Goal: Information Seeking & Learning: Learn about a topic

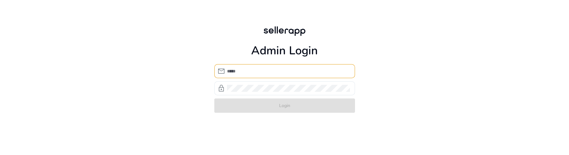
type input "**********"
click at [154, 136] on div "**********" at bounding box center [284, 69] width 569 height 138
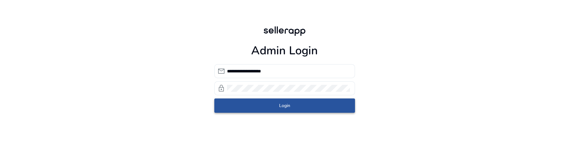
click at [279, 107] on span "Login" at bounding box center [284, 105] width 11 height 7
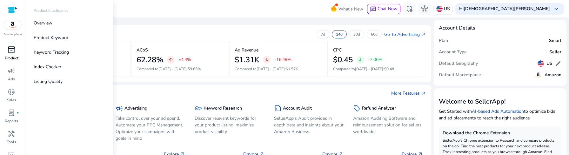
click at [12, 52] on span "inventory_2" at bounding box center [12, 50] width 8 height 8
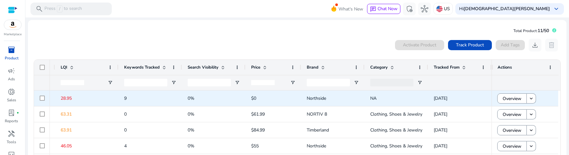
scroll to position [12, 0]
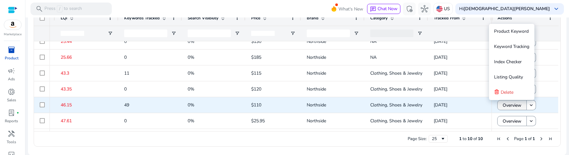
click at [508, 106] on span "Overview" at bounding box center [512, 105] width 19 height 13
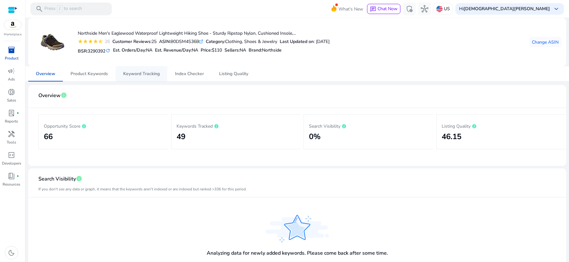
click at [133, 75] on span "Keyword Tracking" at bounding box center [141, 73] width 37 height 4
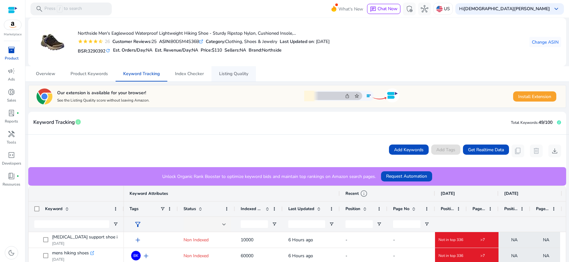
click at [227, 71] on span "Listing Quality" at bounding box center [233, 73] width 29 height 4
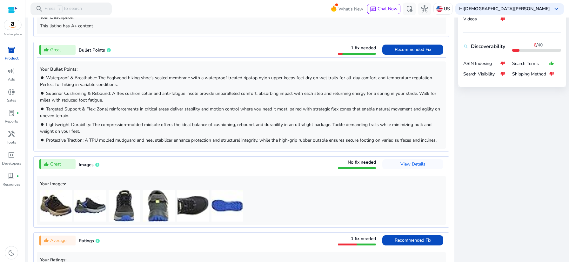
click at [361, 51] on div "1 fix needed" at bounding box center [363, 48] width 25 height 6
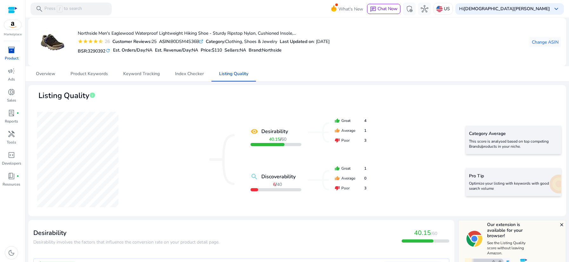
click at [14, 55] on link "inventory_2 Product" at bounding box center [11, 55] width 23 height 21
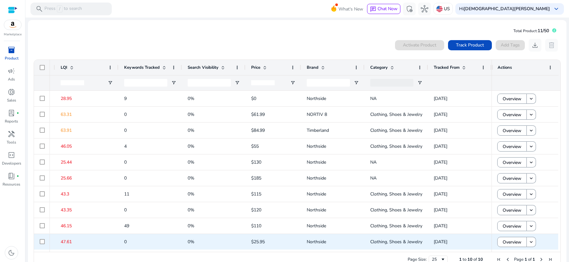
click at [445, 155] on span "[DATE]" at bounding box center [441, 241] width 14 height 6
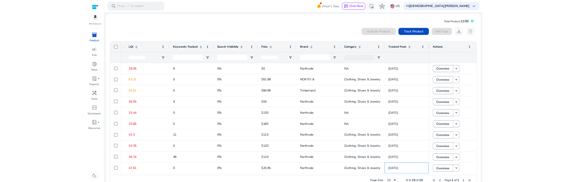
scroll to position [19, 0]
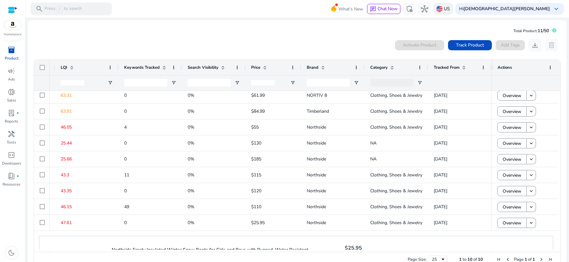
click at [443, 6] on img at bounding box center [440, 9] width 6 height 6
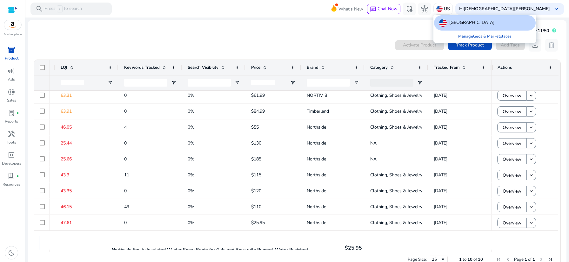
click at [546, 31] on div at bounding box center [284, 131] width 569 height 262
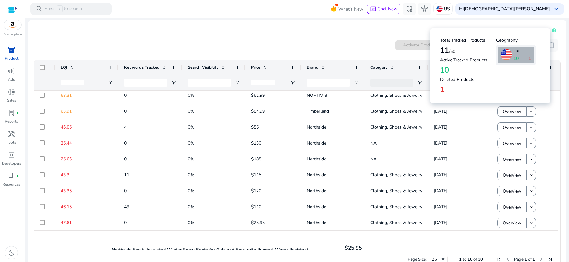
click at [554, 31] on icon at bounding box center [554, 30] width 1 height 3
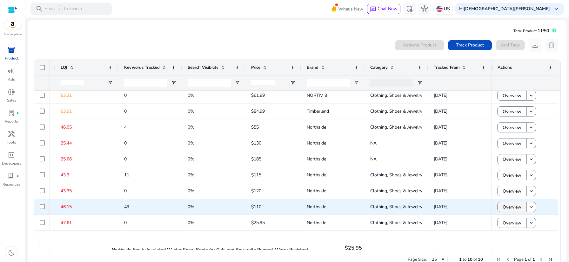
click at [514, 155] on span "Overview" at bounding box center [512, 206] width 19 height 13
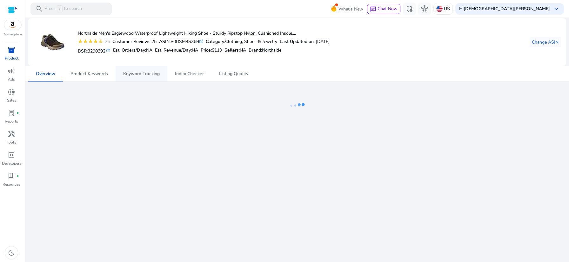
click at [133, 76] on span "Keyword Tracking" at bounding box center [141, 73] width 37 height 4
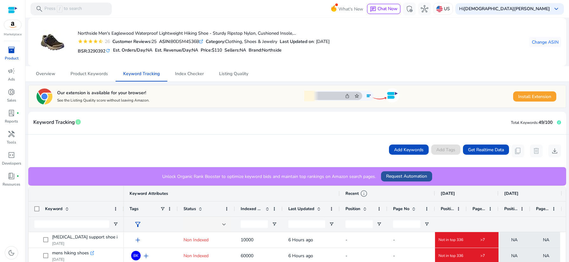
click at [405, 155] on span "Request Automation" at bounding box center [406, 176] width 41 height 7
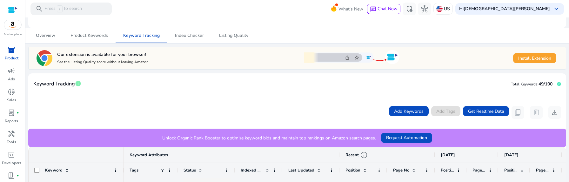
scroll to position [62, 0]
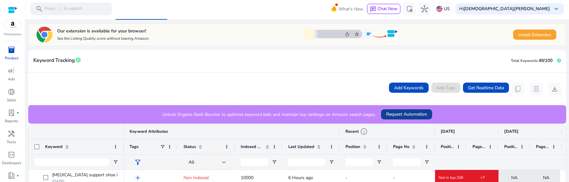
click at [410, 115] on span "Request Automation" at bounding box center [406, 114] width 41 height 7
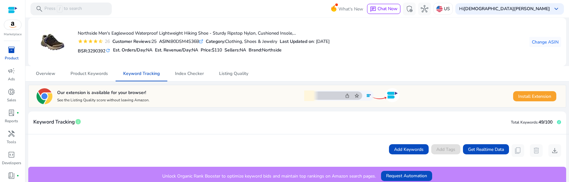
scroll to position [1, 0]
click at [233, 72] on span "Listing Quality" at bounding box center [233, 73] width 29 height 4
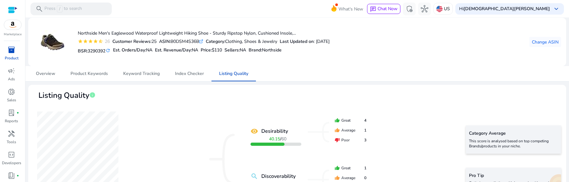
click at [208, 43] on div "star star star star star_half 26 Customer Reviews: 25 ASIN: B0DSM4S36B .st0{fil…" at bounding box center [204, 41] width 252 height 7
click at [203, 41] on icon ".st0{fill:#2c8af8}" at bounding box center [201, 41] width 4 height 4
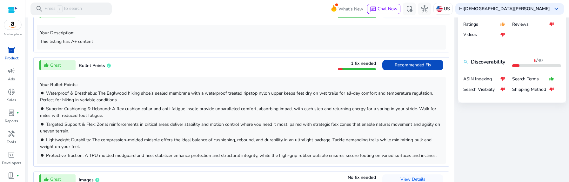
click at [247, 65] on div "thumb_up_alt Great Bullet Points 1 fix needed Recommended Fix" at bounding box center [241, 65] width 409 height 15
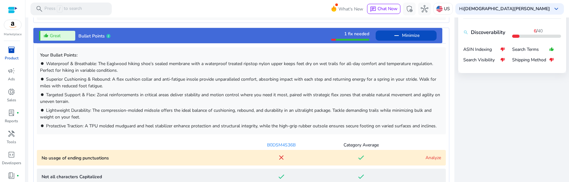
click at [144, 94] on span "Targeted Support & Flex: Zonal reinforcements in critical areas deliver stabili…" at bounding box center [240, 98] width 400 height 13
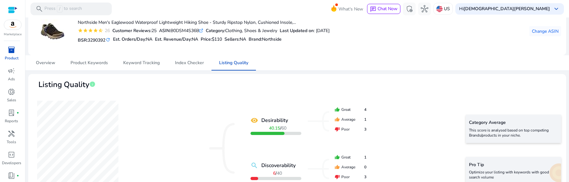
scroll to position [12, 0]
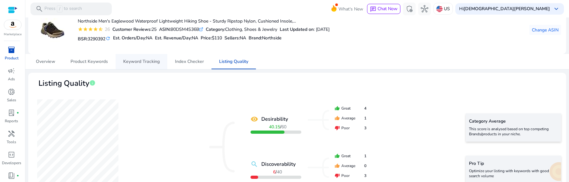
click at [131, 58] on span "Keyword Tracking" at bounding box center [141, 61] width 37 height 15
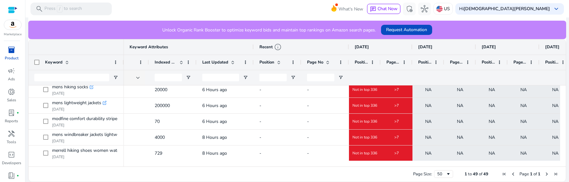
scroll to position [0, 91]
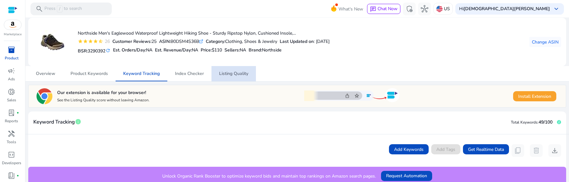
click at [221, 74] on span "Listing Quality" at bounding box center [233, 73] width 29 height 4
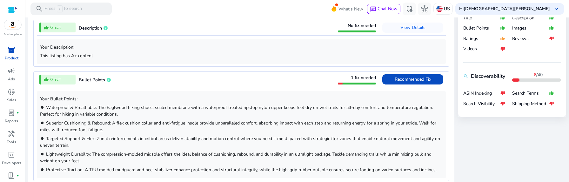
click at [330, 78] on div "thumb_up_alt Great Bullet Points 1 fix needed Recommended Fix" at bounding box center [241, 79] width 409 height 15
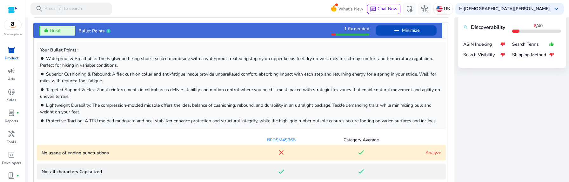
scroll to position [344, 0]
